Goal: Complete application form

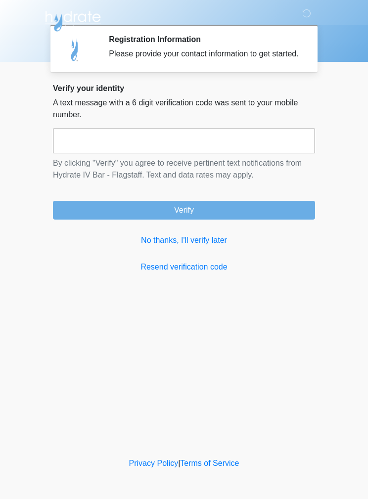
click at [209, 246] on link "No thanks, I'll verify later" at bounding box center [184, 240] width 262 height 12
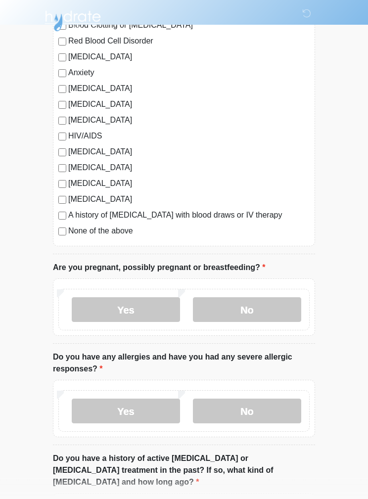
scroll to position [173, 0]
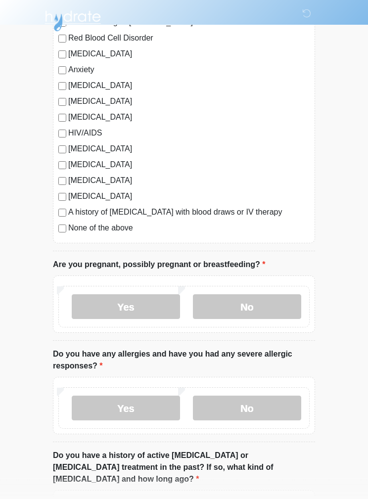
click at [260, 299] on label "No" at bounding box center [247, 306] width 108 height 25
click at [265, 410] on label "No" at bounding box center [247, 407] width 108 height 25
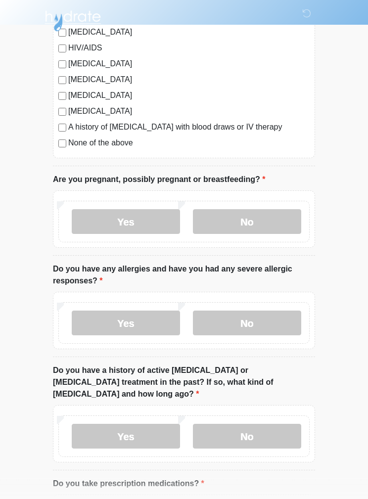
scroll to position [261, 0]
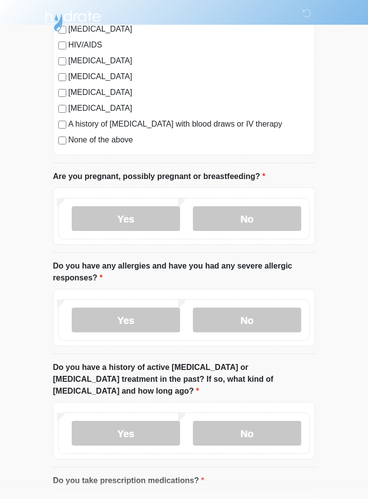
click at [272, 424] on label "No" at bounding box center [247, 433] width 108 height 25
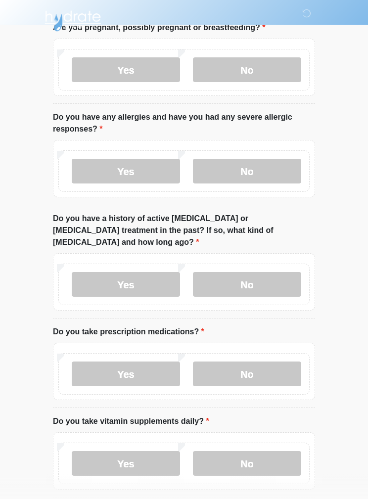
scroll to position [411, 0]
click at [262, 361] on label "No" at bounding box center [247, 373] width 108 height 25
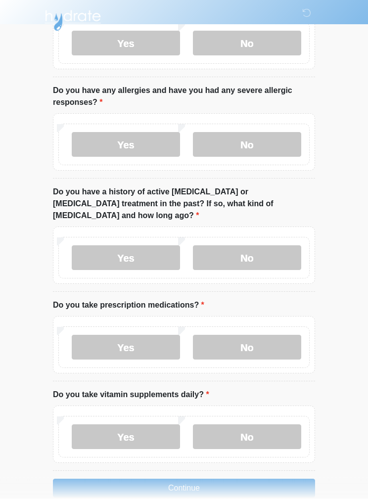
scroll to position [436, 0]
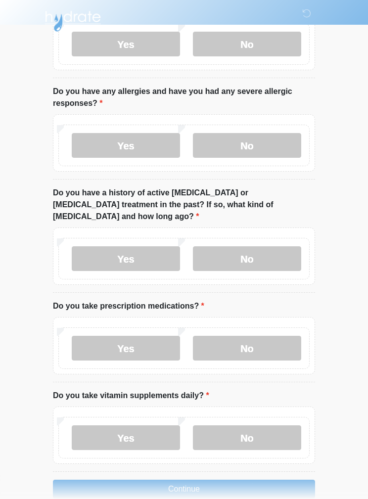
click at [268, 427] on label "No" at bounding box center [247, 437] width 108 height 25
click at [87, 479] on button "Continue" at bounding box center [184, 488] width 262 height 19
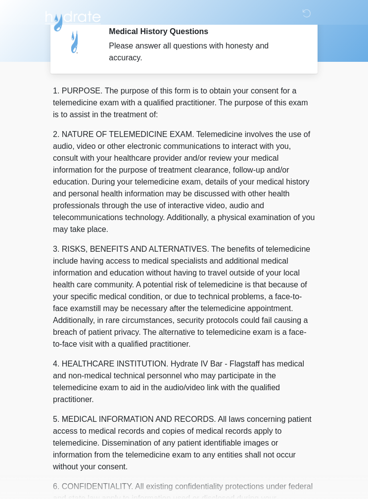
scroll to position [0, 0]
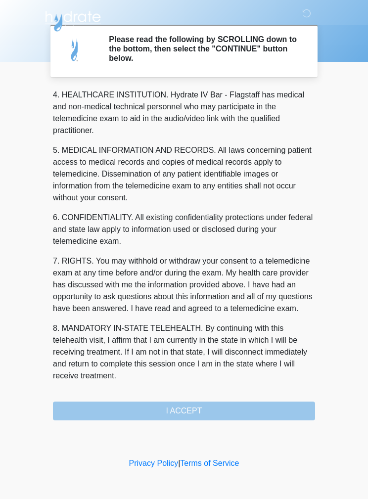
click at [81, 414] on div "1. PURPOSE. The purpose of this form is to obtain your consent for a telemedici…" at bounding box center [184, 254] width 262 height 332
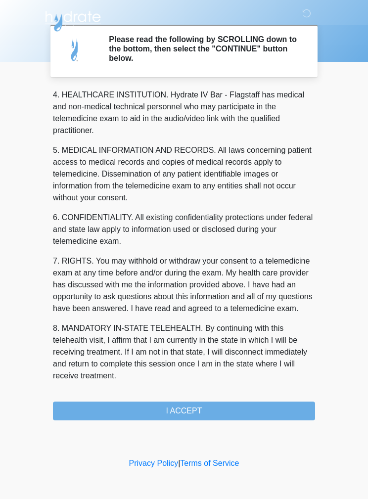
click at [77, 412] on button "I ACCEPT" at bounding box center [184, 410] width 262 height 19
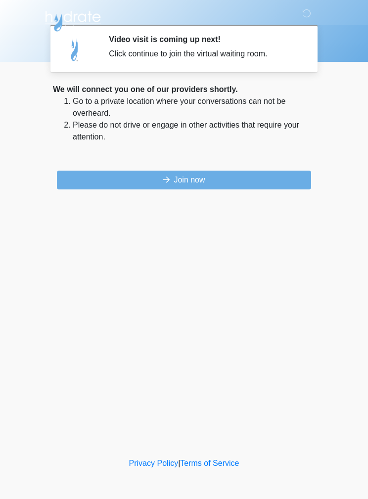
click at [242, 186] on button "Join now" at bounding box center [184, 179] width 254 height 19
